Goal: Find specific page/section: Find specific page/section

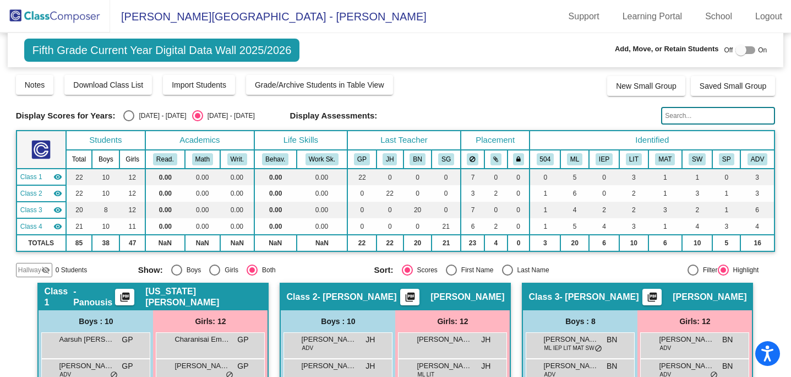
scroll to position [184, 0]
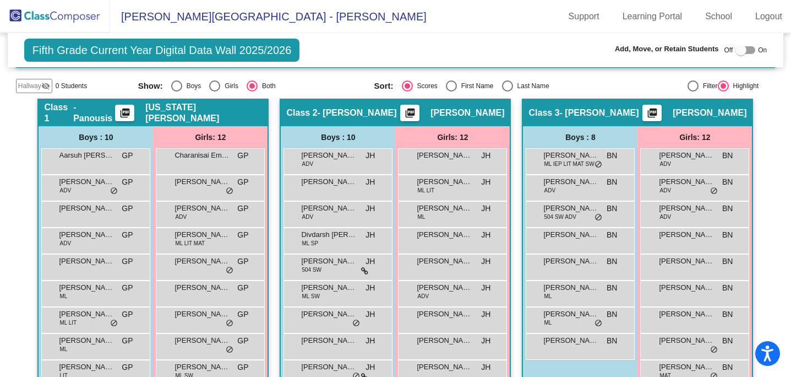
click at [58, 20] on img at bounding box center [55, 16] width 110 height 32
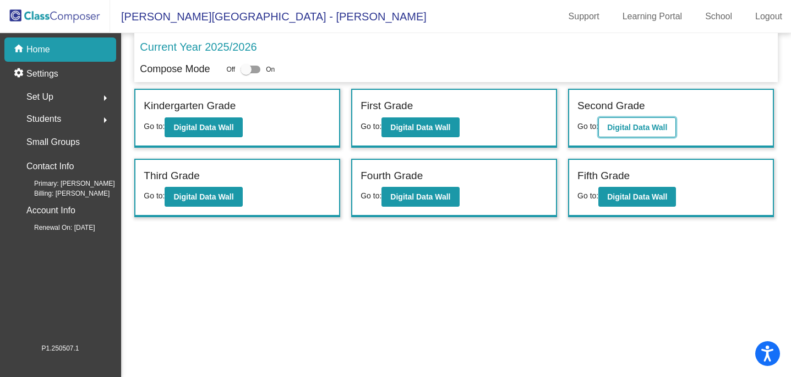
click at [615, 126] on b "Digital Data Wall" at bounding box center [638, 127] width 60 height 9
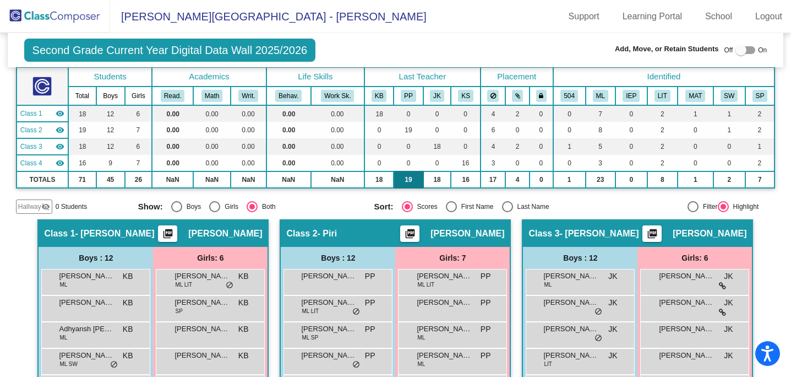
scroll to position [59, 0]
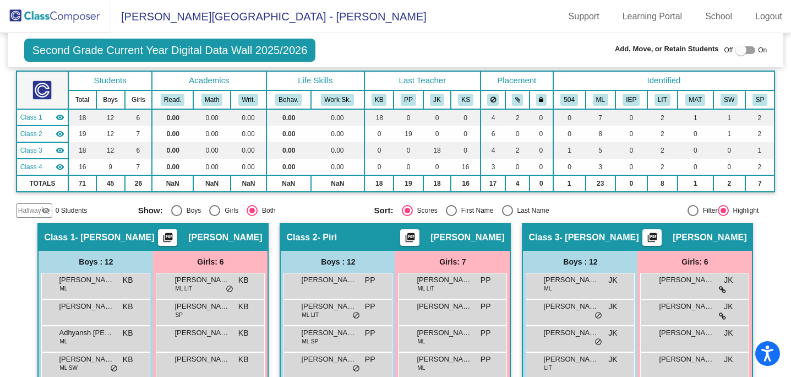
click at [62, 21] on img at bounding box center [55, 16] width 110 height 32
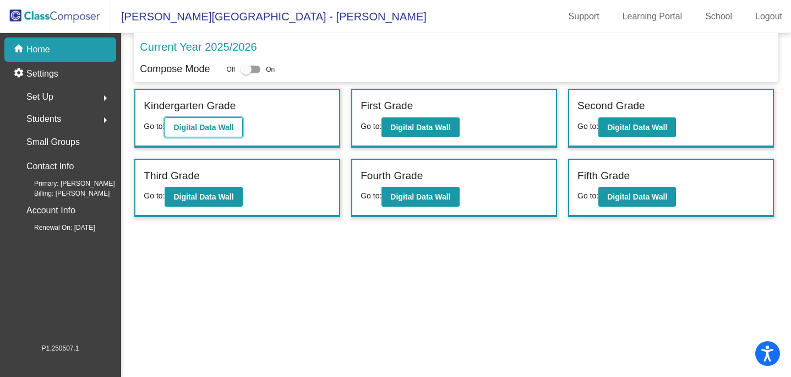
click at [222, 126] on b "Digital Data Wall" at bounding box center [204, 127] width 60 height 9
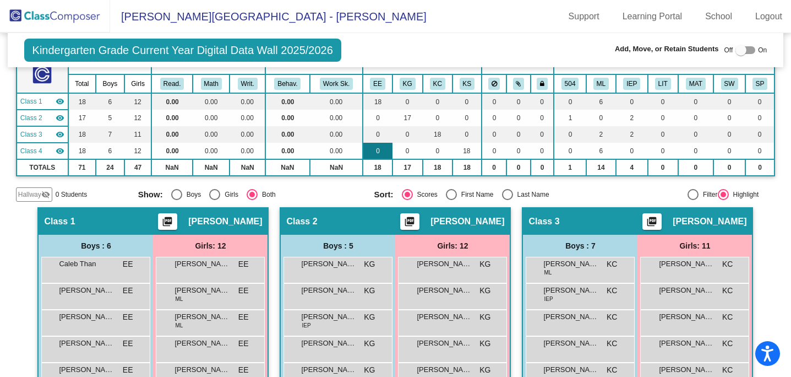
scroll to position [74, 0]
